Goal: Transaction & Acquisition: Purchase product/service

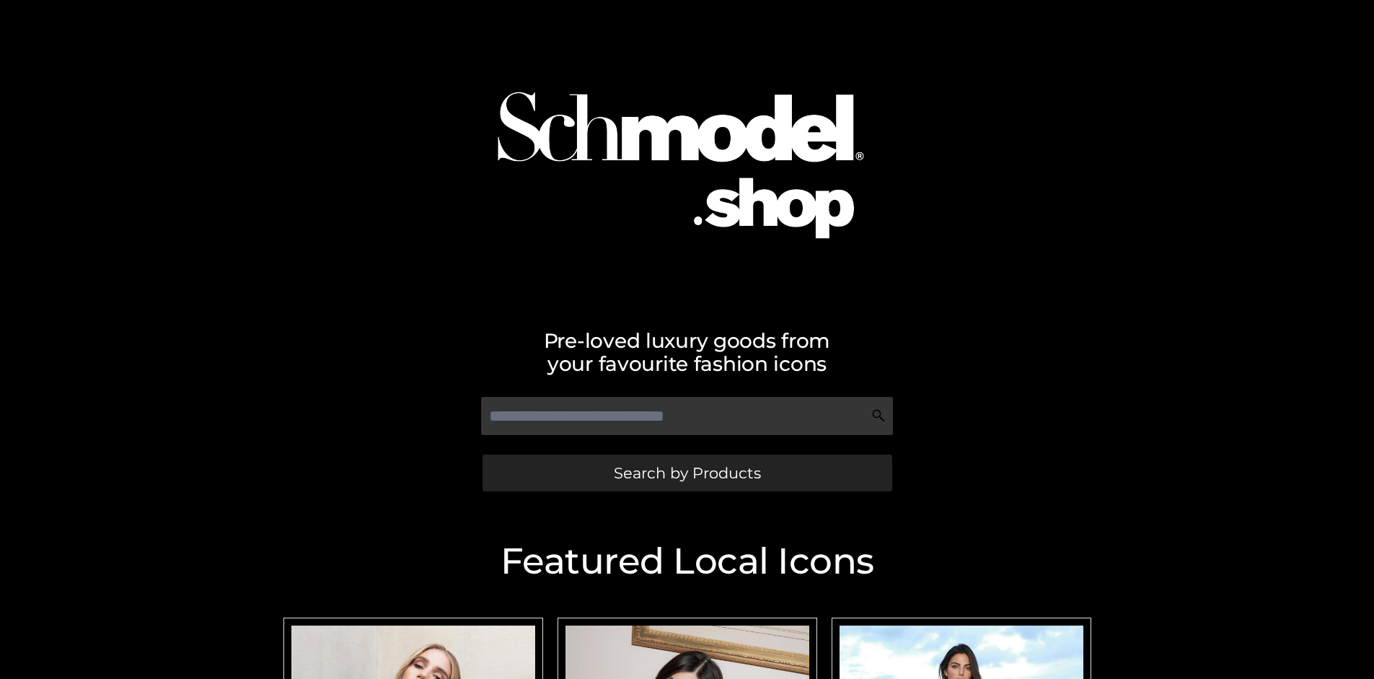
click at [687, 472] on span "Search by Products" at bounding box center [687, 472] width 147 height 15
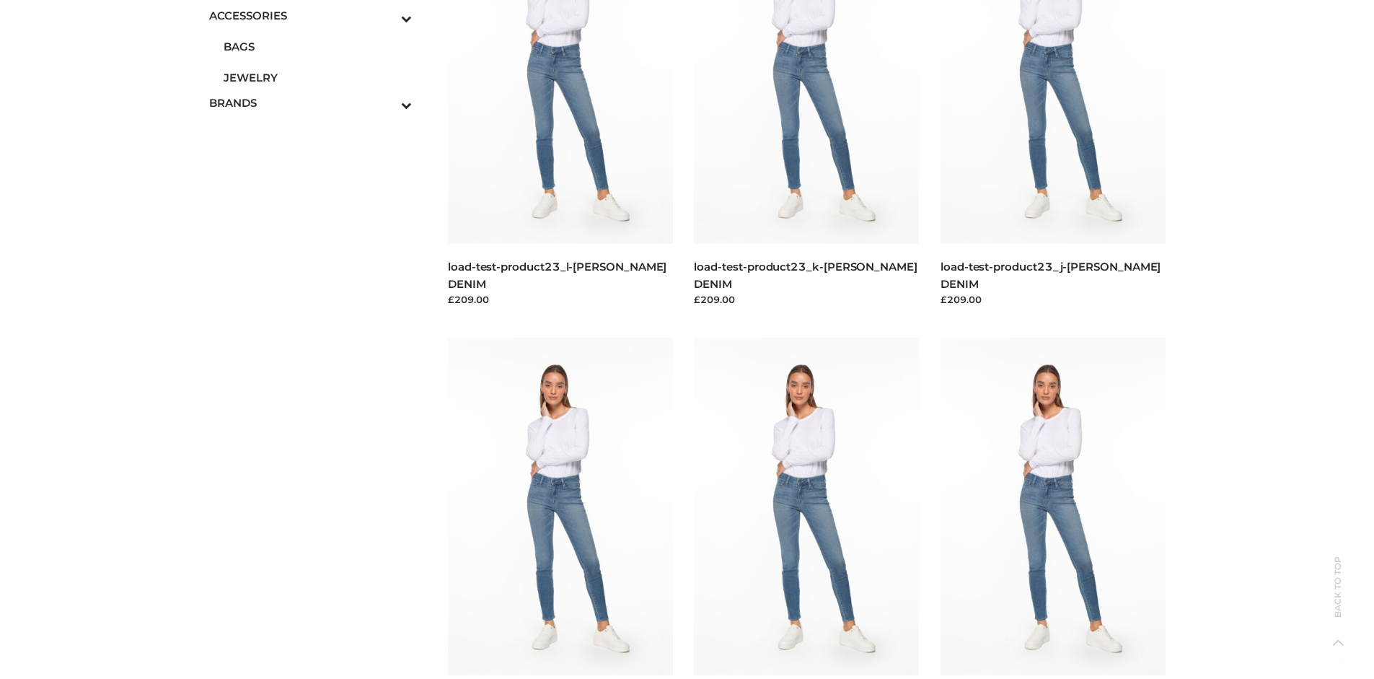
click at [317, 77] on span "JEWELRY" at bounding box center [318, 77] width 189 height 17
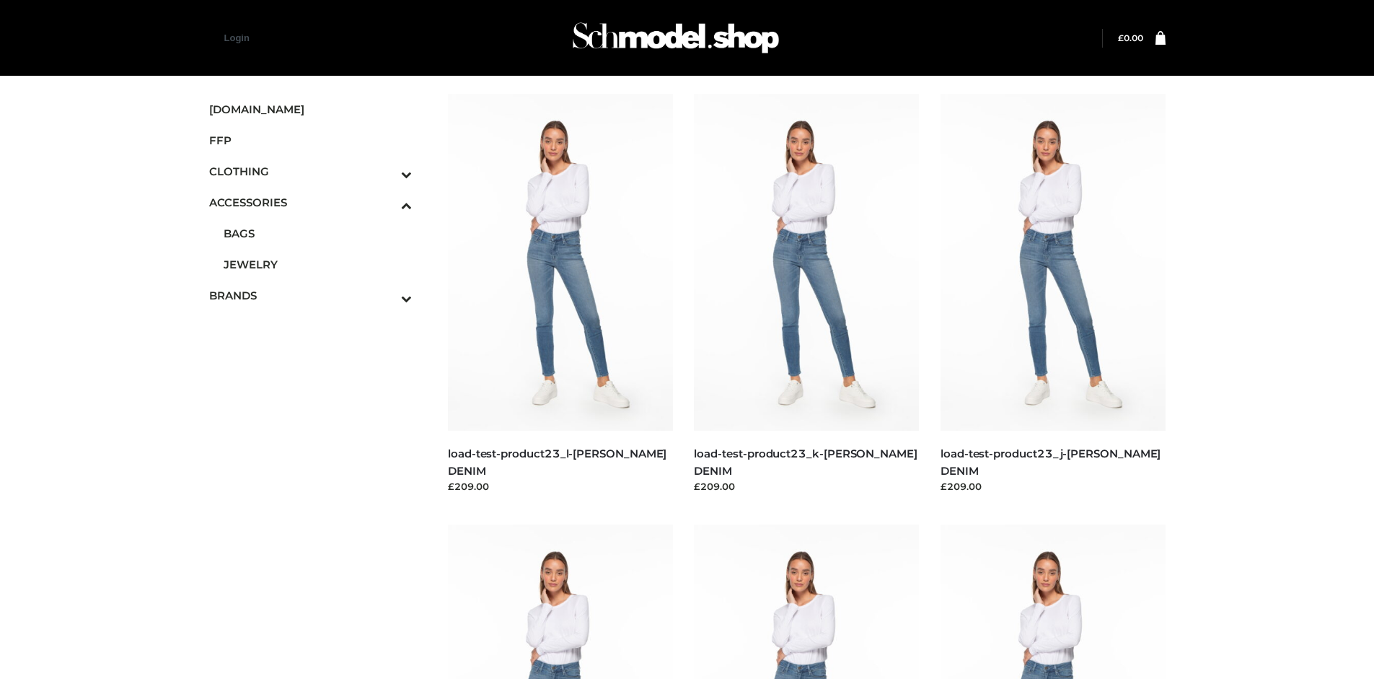
scroll to position [5029, 0]
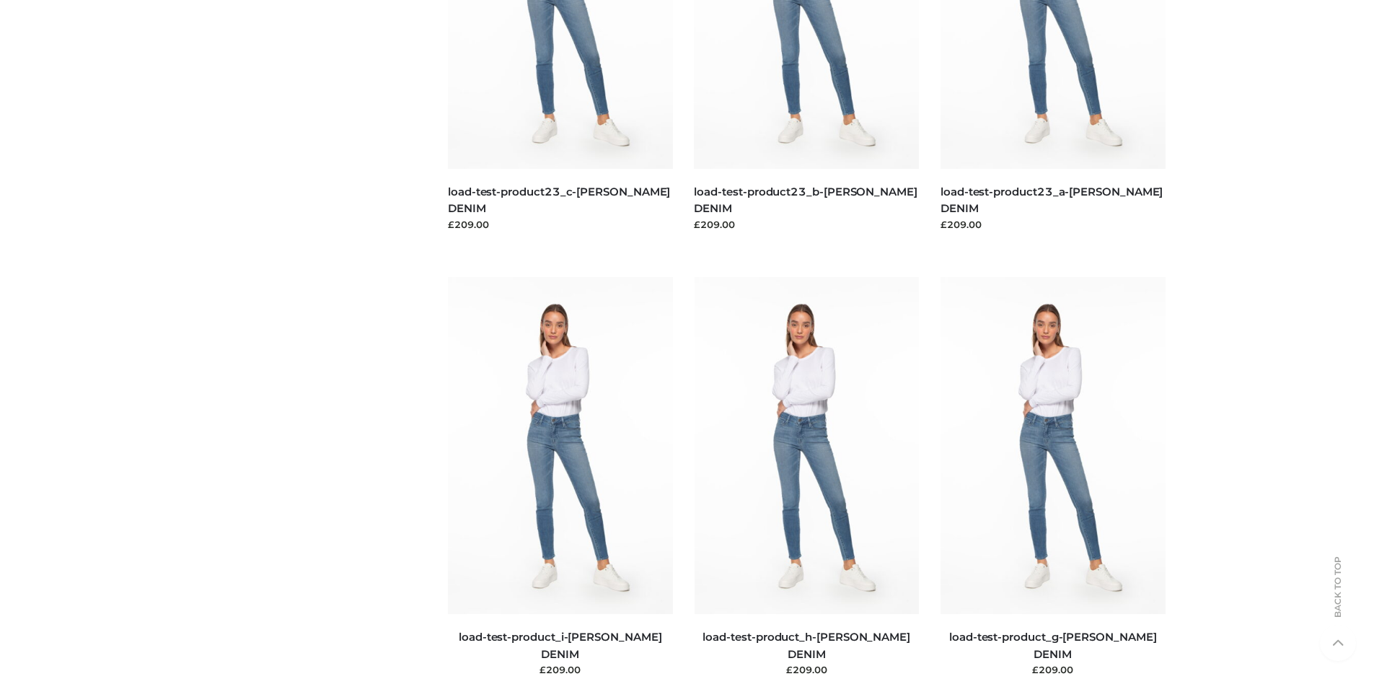
click at [1052, 477] on img at bounding box center [1053, 445] width 225 height 337
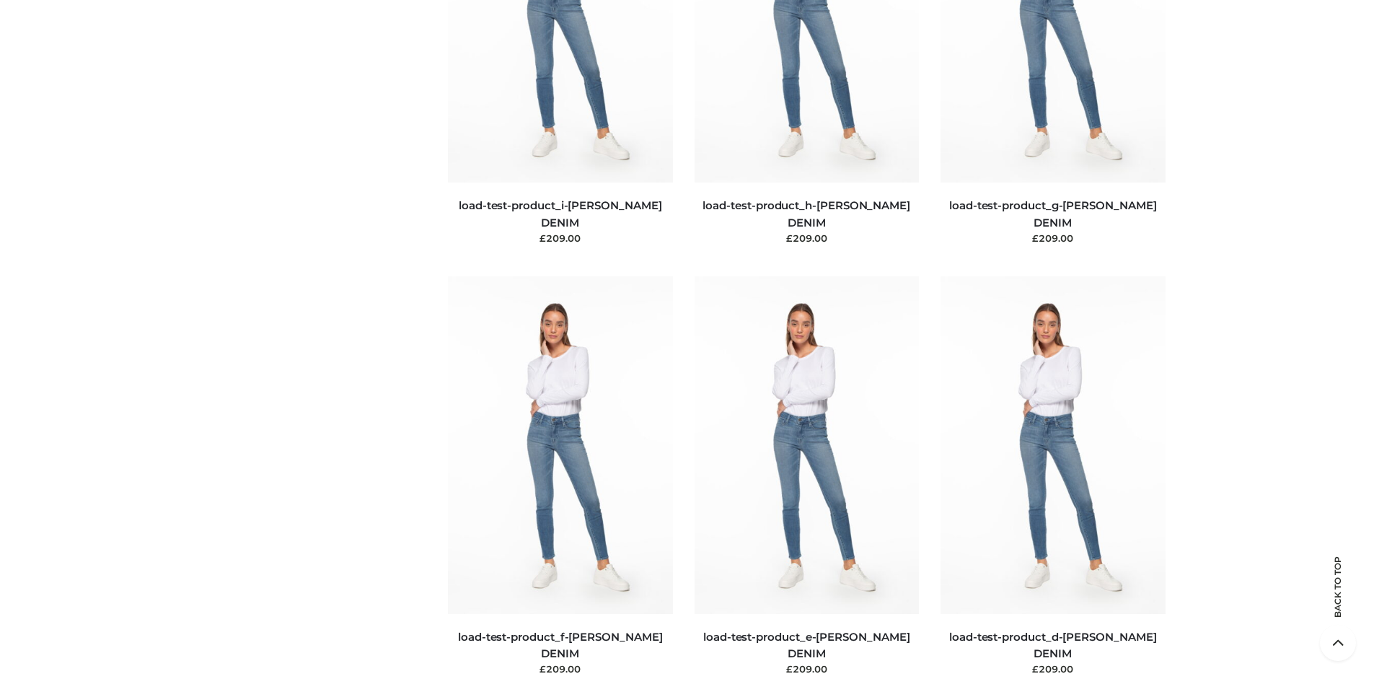
click at [806, 477] on img at bounding box center [807, 444] width 225 height 337
